Goal: Task Accomplishment & Management: Manage account settings

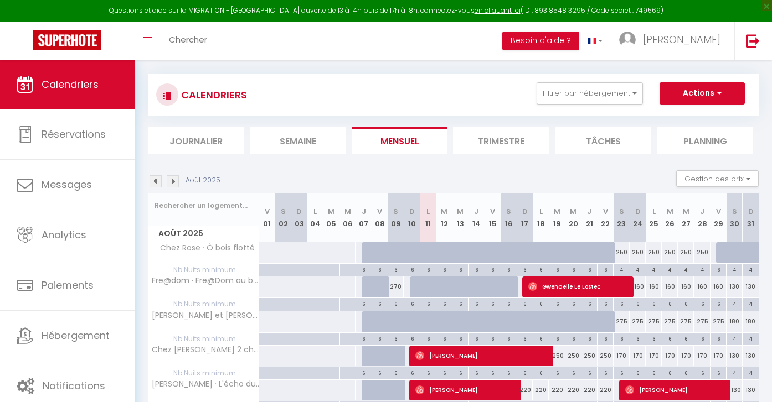
scroll to position [12, 0]
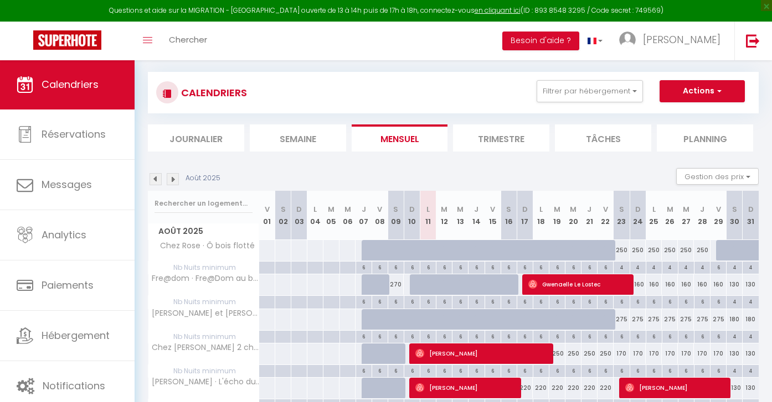
click at [172, 177] on img at bounding box center [173, 179] width 12 height 12
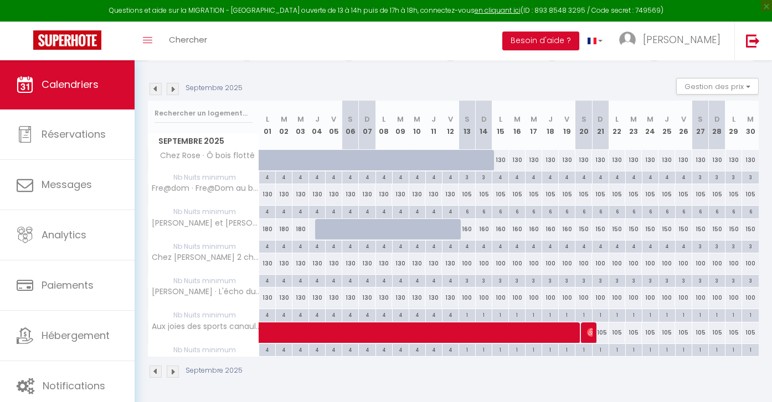
scroll to position [100, 0]
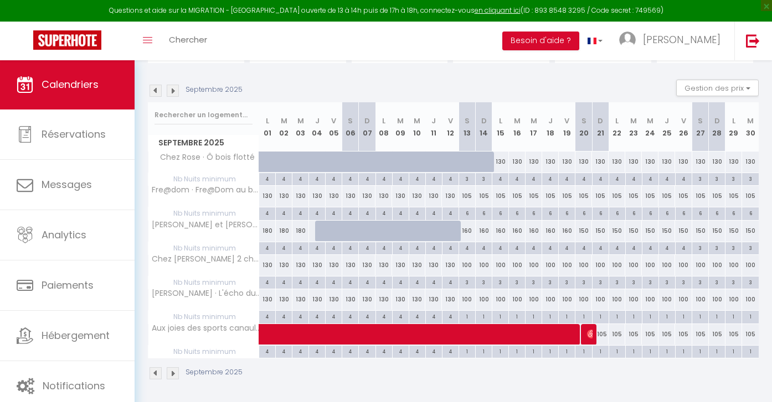
click at [173, 90] on img at bounding box center [173, 91] width 12 height 12
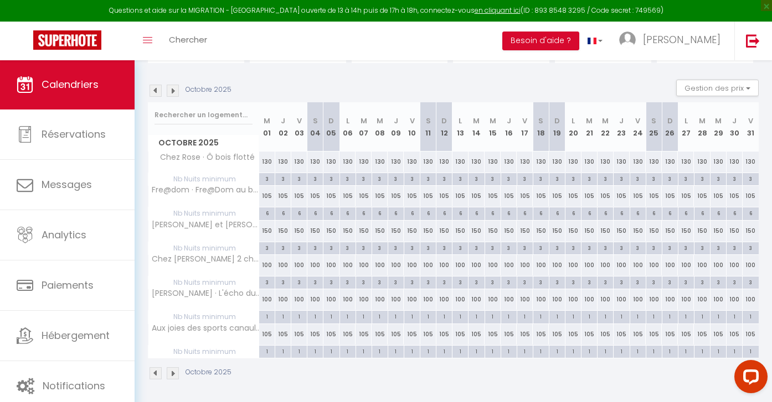
click at [175, 90] on img at bounding box center [173, 91] width 12 height 12
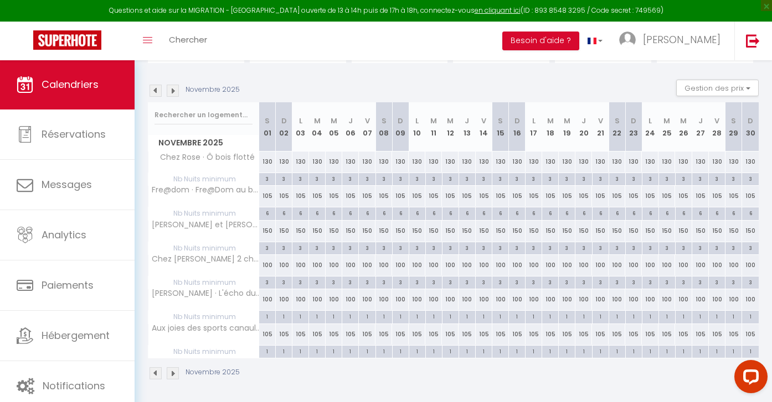
scroll to position [60, 0]
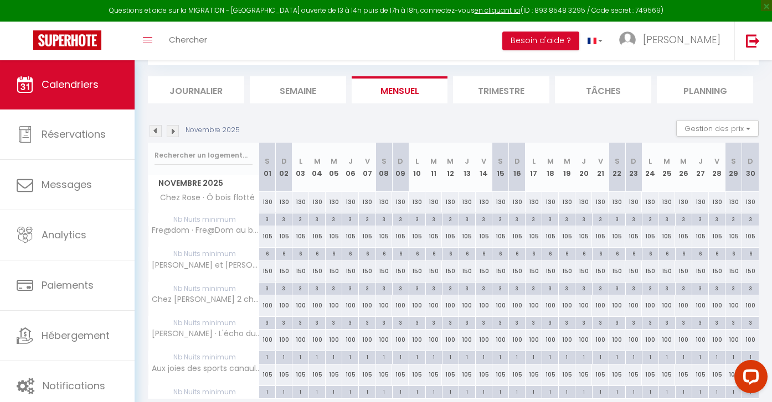
click at [155, 131] on img at bounding box center [155, 131] width 12 height 12
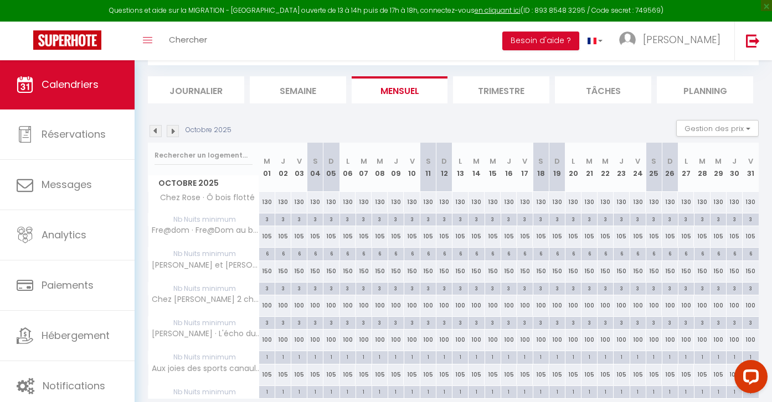
click at [155, 131] on img at bounding box center [155, 131] width 12 height 12
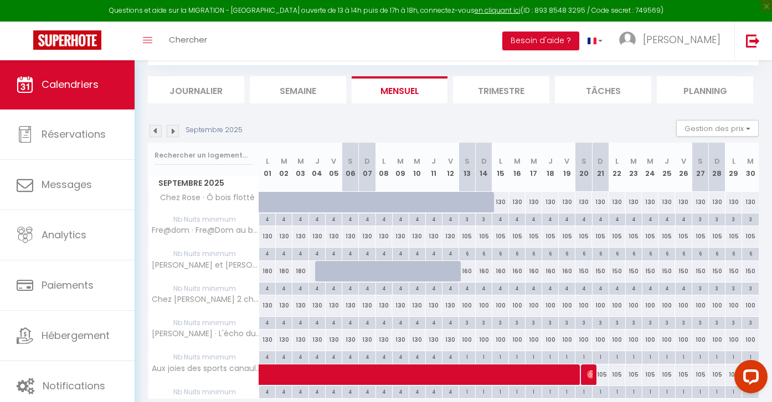
click at [466, 358] on div "1" at bounding box center [467, 357] width 16 height 11
type input "1"
type input "[DATE]"
type input "Dim 14 Septembre 2025"
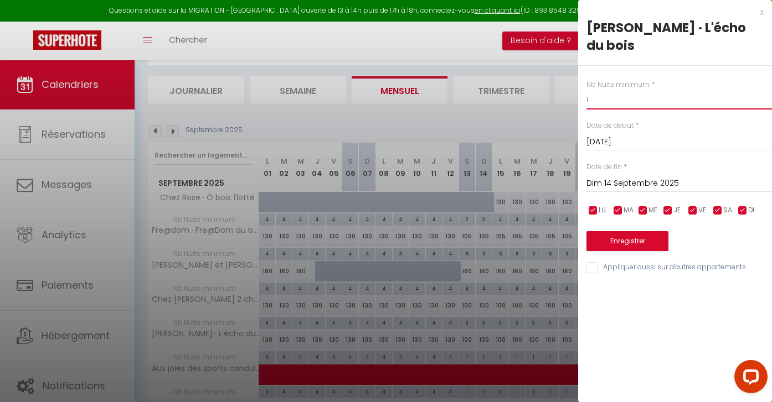
click at [644, 100] on input "1" at bounding box center [678, 100] width 185 height 20
type input "3"
type input "4"
click at [628, 183] on input "Dim 14 Septembre 2025" at bounding box center [678, 184] width 185 height 14
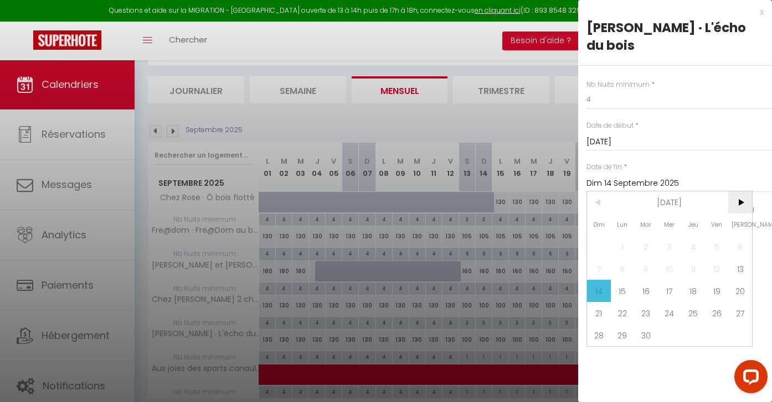
click at [741, 204] on span ">" at bounding box center [740, 203] width 24 height 22
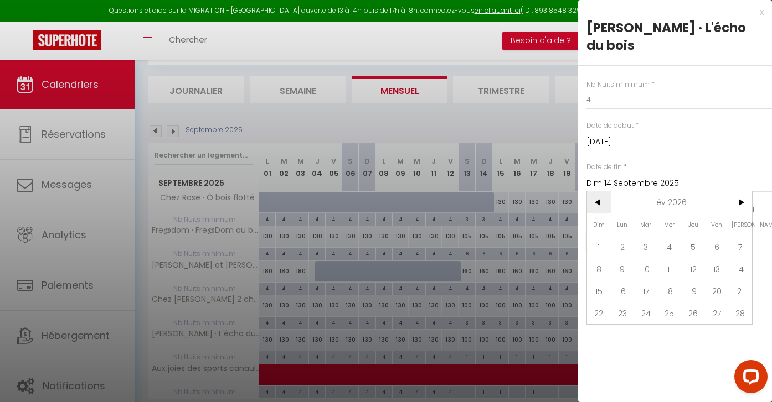
click at [597, 202] on span "<" at bounding box center [599, 203] width 24 height 22
click at [739, 201] on span ">" at bounding box center [740, 203] width 24 height 22
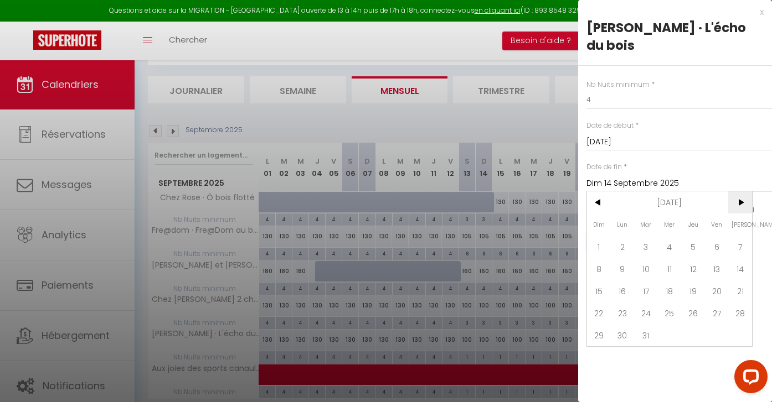
click at [739, 201] on span ">" at bounding box center [740, 203] width 24 height 22
click at [669, 247] on span "1" at bounding box center [670, 247] width 24 height 22
type input "Mer 01 Avril 2026"
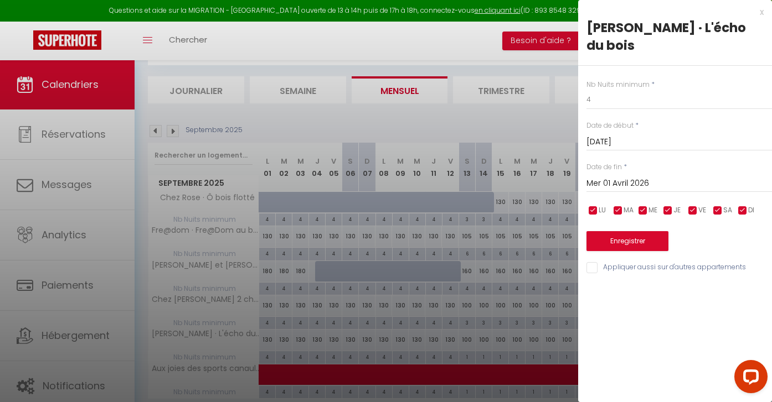
click at [629, 239] on button "Enregistrer" at bounding box center [627, 241] width 82 height 20
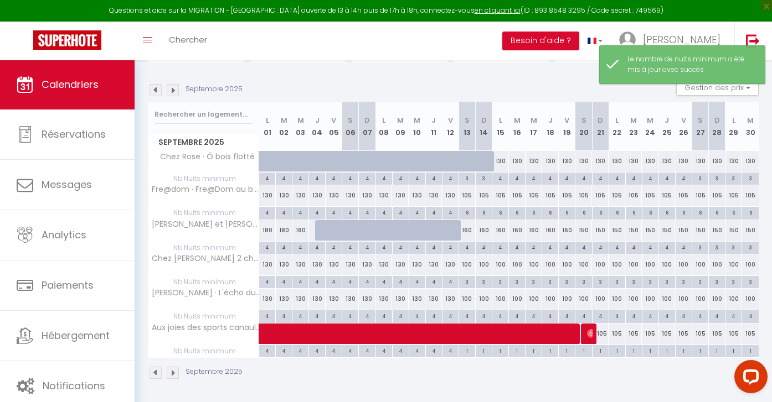
scroll to position [100, 0]
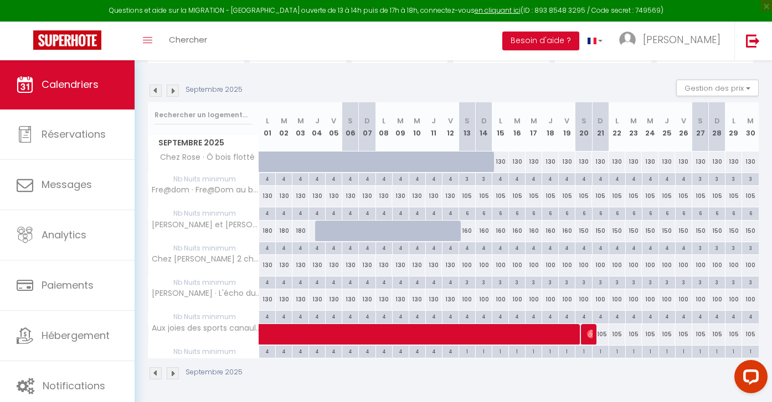
click at [465, 350] on div "1" at bounding box center [467, 351] width 16 height 11
type input "1"
type input "[DATE]"
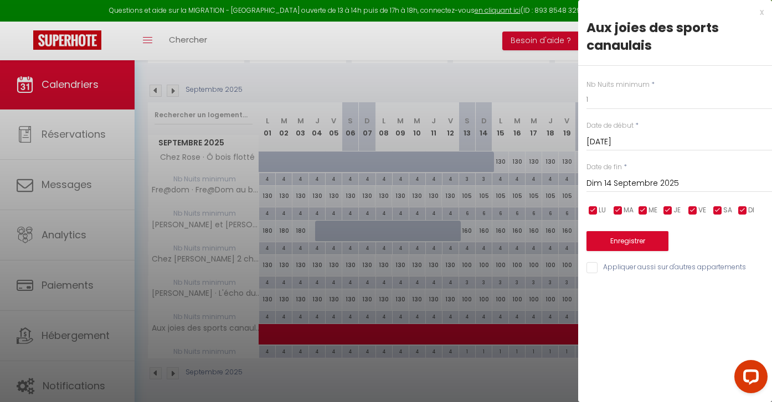
click at [640, 180] on input "Dim 14 Septembre 2025" at bounding box center [678, 184] width 185 height 14
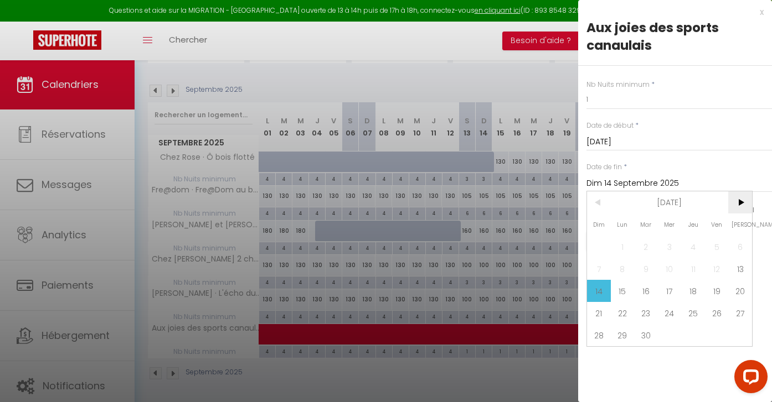
click at [743, 203] on span ">" at bounding box center [740, 203] width 24 height 22
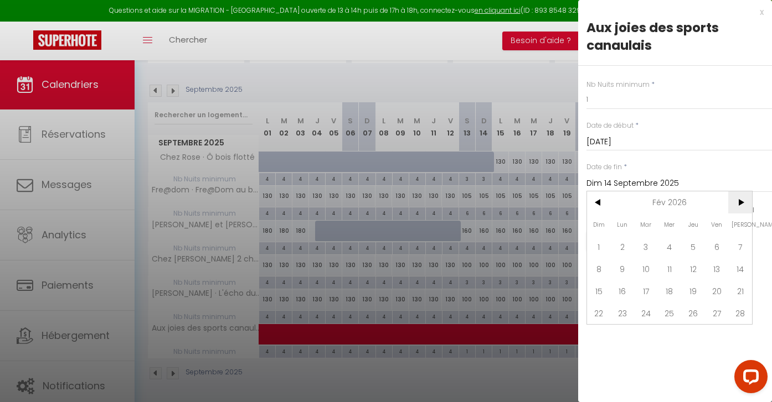
click at [743, 203] on span ">" at bounding box center [740, 203] width 24 height 22
click at [673, 247] on span "1" at bounding box center [670, 247] width 24 height 22
type input "Mer 01 Avril 2026"
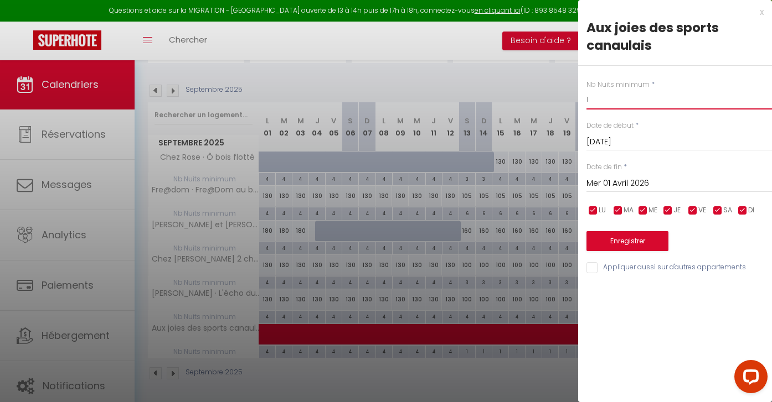
click at [591, 97] on input "1" at bounding box center [678, 100] width 185 height 20
type input "4"
click at [634, 240] on button "Enregistrer" at bounding box center [627, 241] width 82 height 20
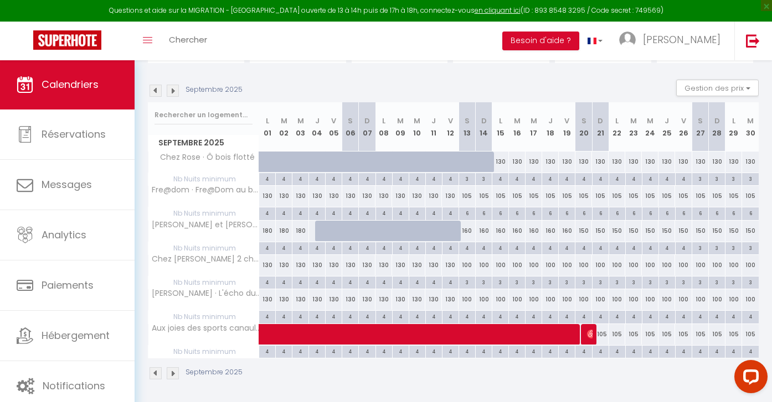
click at [173, 373] on img at bounding box center [173, 374] width 12 height 12
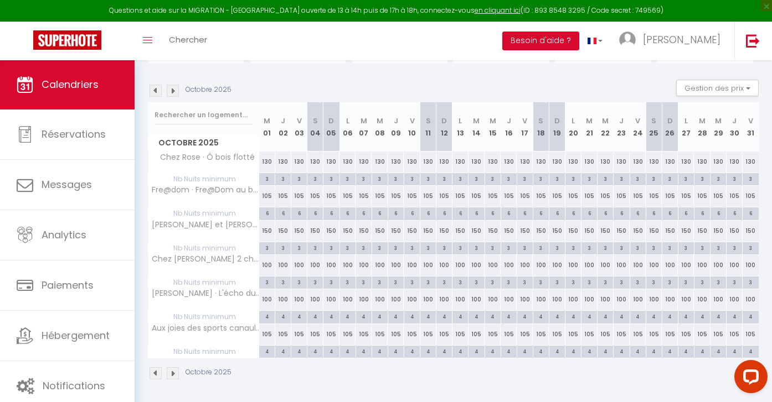
click at [173, 373] on img at bounding box center [173, 374] width 12 height 12
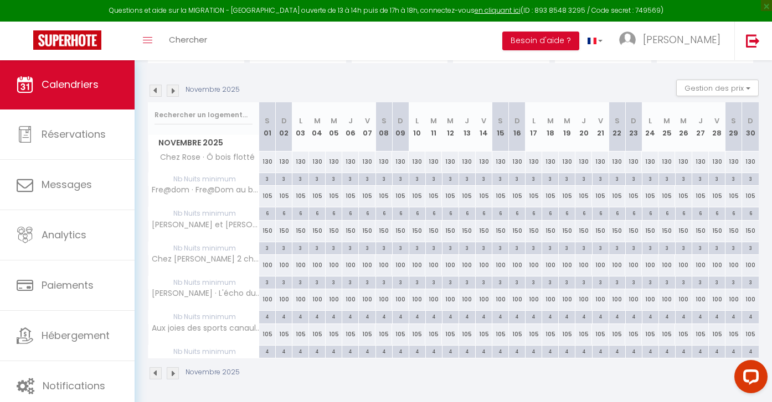
click at [174, 371] on img at bounding box center [173, 374] width 12 height 12
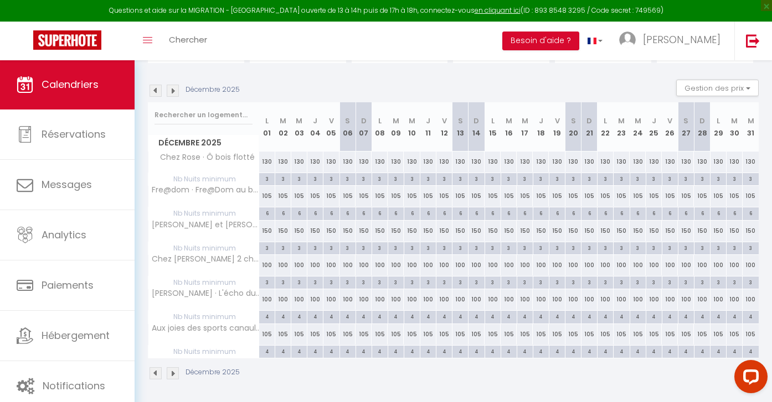
click at [174, 371] on img at bounding box center [173, 374] width 12 height 12
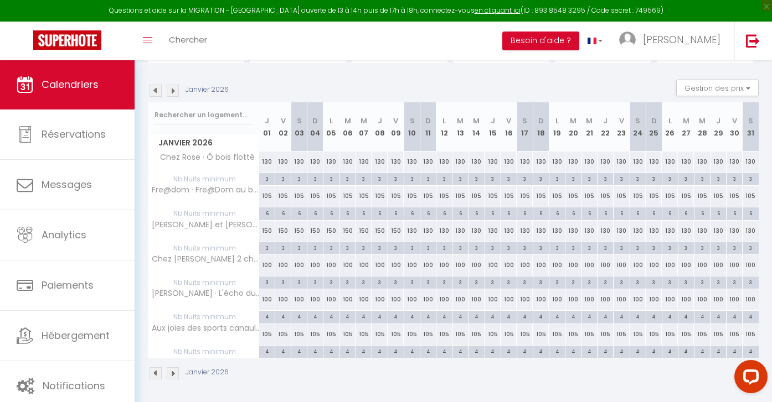
click at [175, 371] on img at bounding box center [173, 374] width 12 height 12
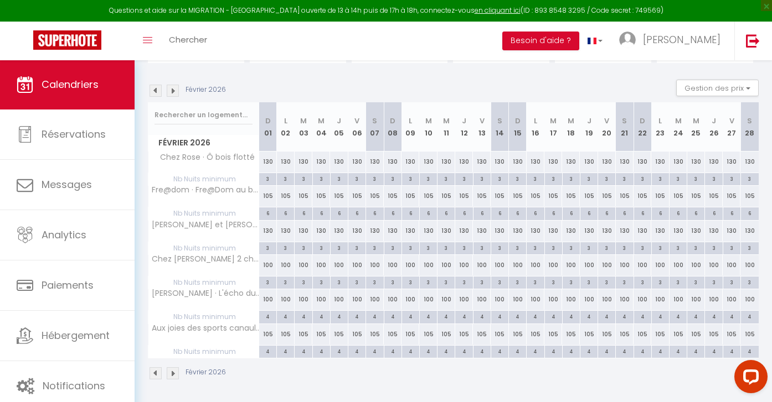
click at [172, 373] on img at bounding box center [173, 374] width 12 height 12
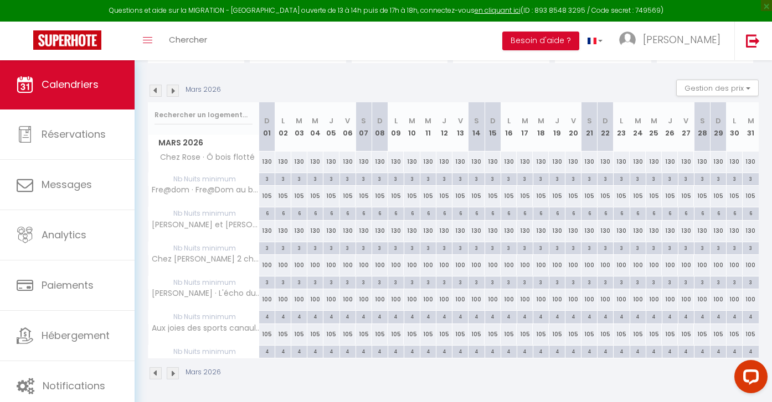
click at [172, 372] on img at bounding box center [173, 374] width 12 height 12
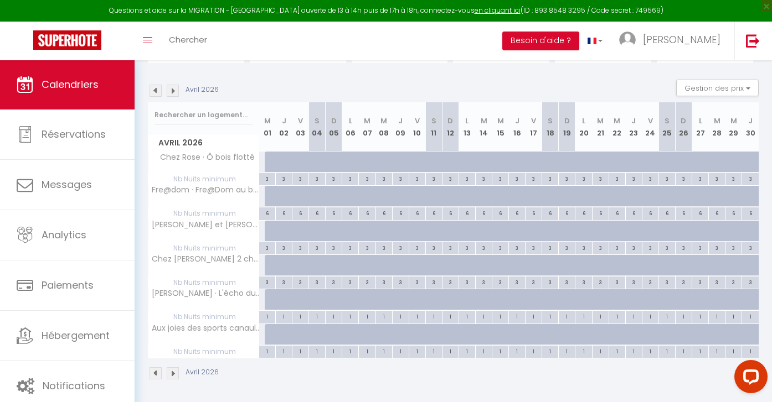
click at [156, 370] on img at bounding box center [155, 374] width 12 height 12
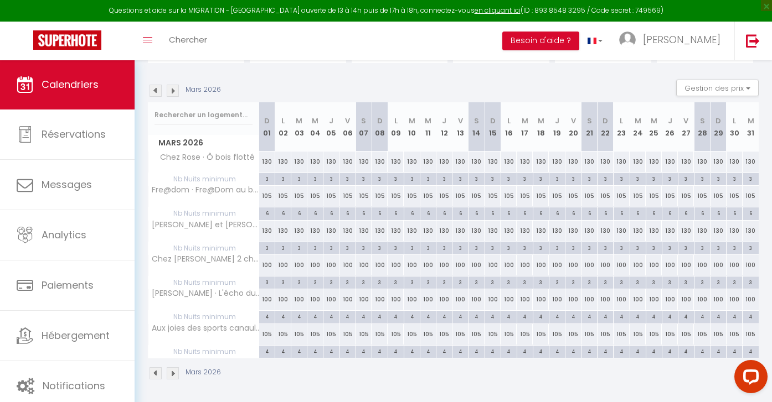
click at [173, 373] on img at bounding box center [173, 374] width 12 height 12
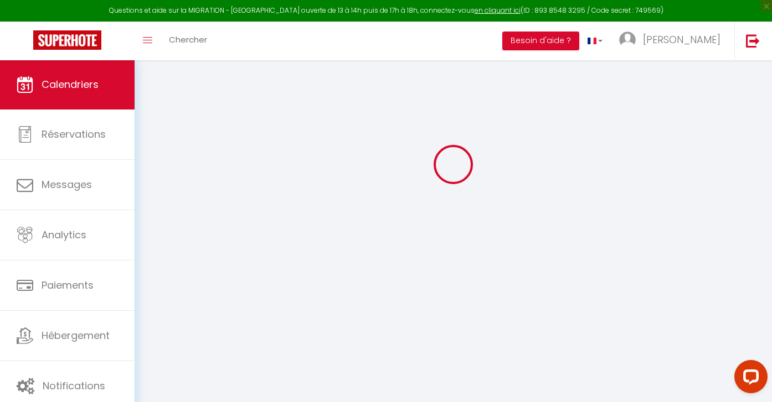
scroll to position [60, 0]
